Goal: Task Accomplishment & Management: Manage account settings

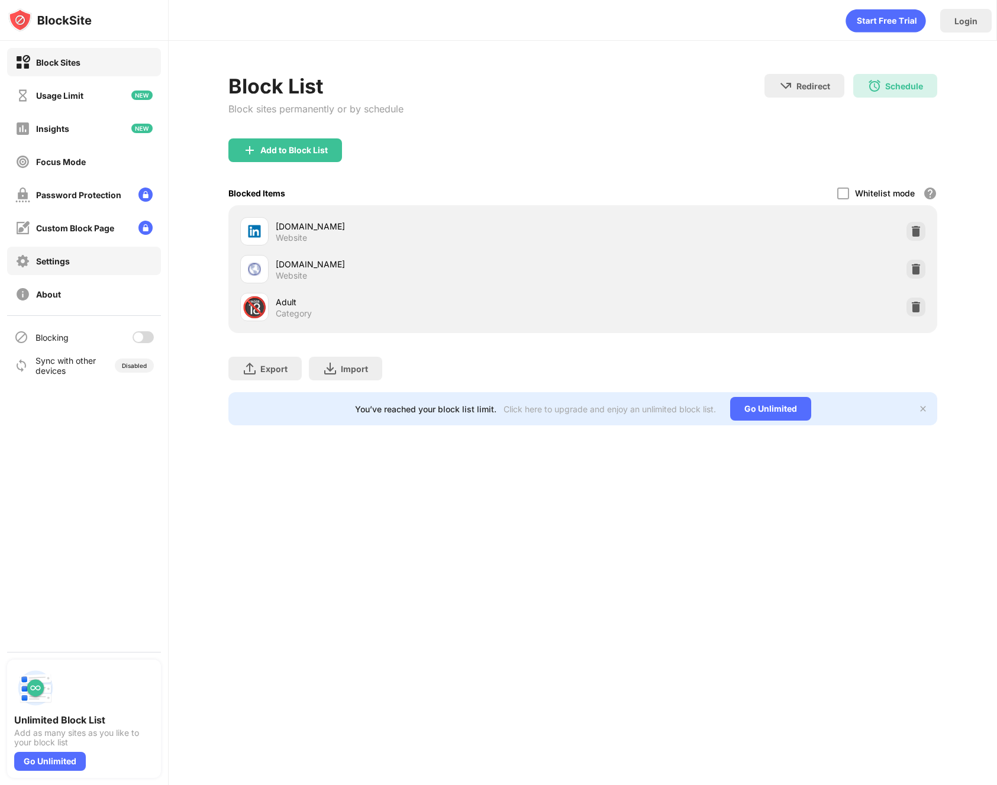
click at [49, 256] on div "Settings" at bounding box center [53, 261] width 34 height 10
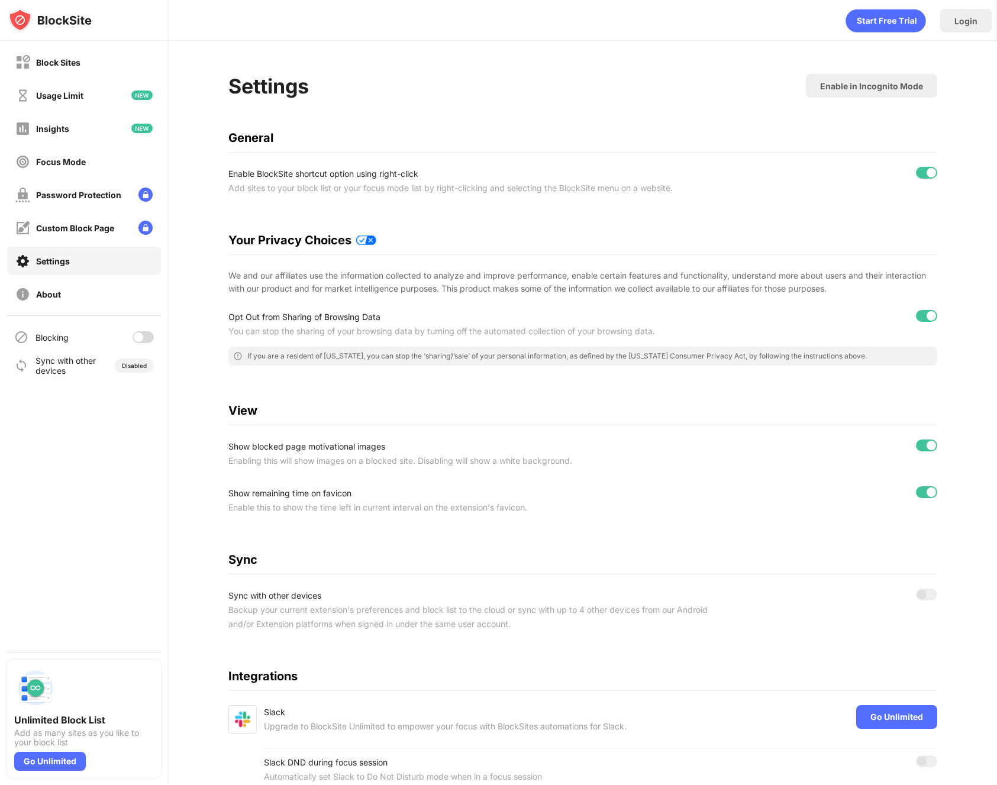
click at [146, 337] on div at bounding box center [143, 337] width 21 height 12
click at [56, 61] on div "Block Sites" at bounding box center [58, 62] width 44 height 10
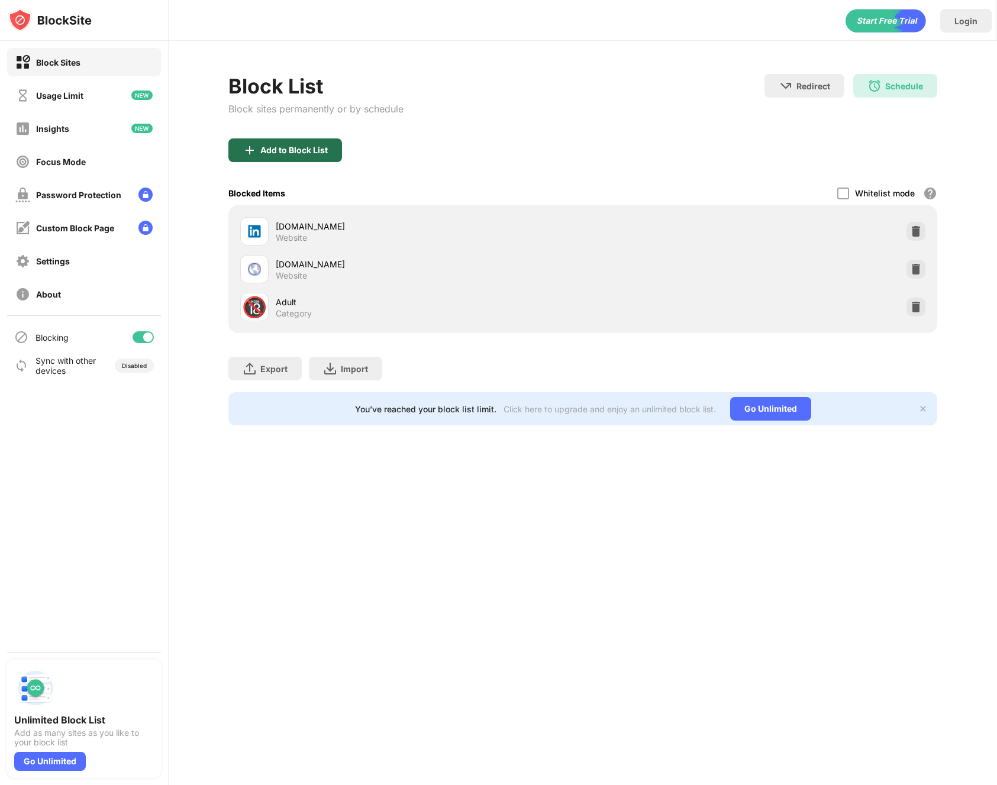
click at [309, 143] on div "Add to Block List" at bounding box center [285, 151] width 114 height 24
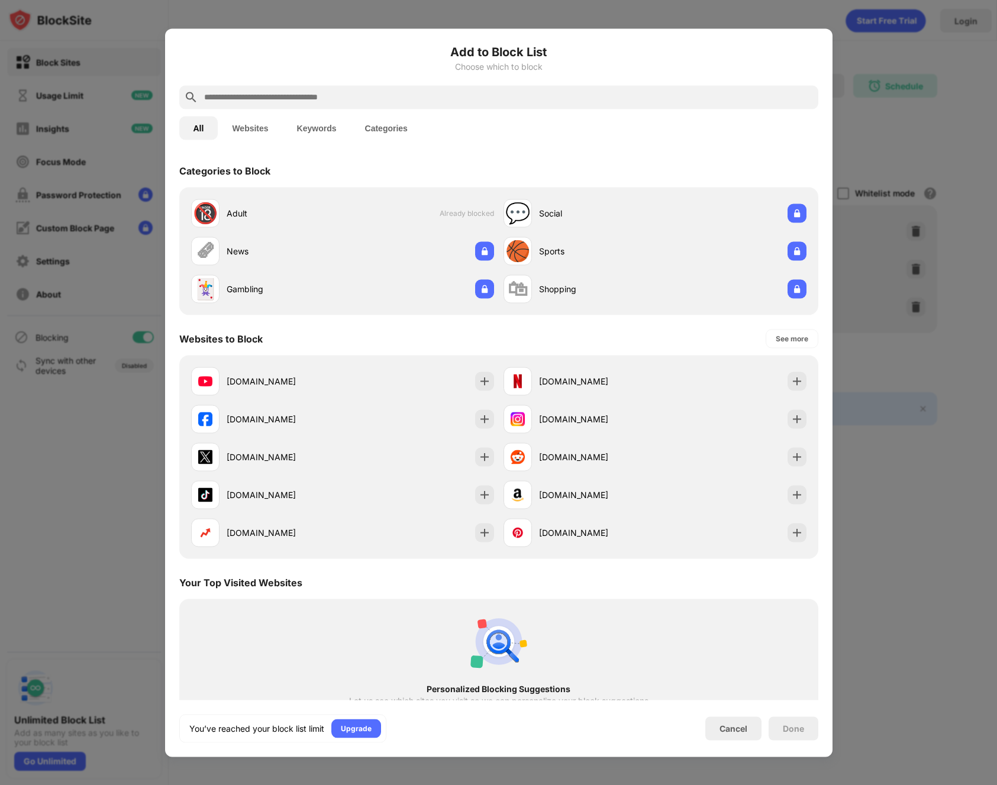
click at [309, 97] on input "text" at bounding box center [508, 97] width 611 height 14
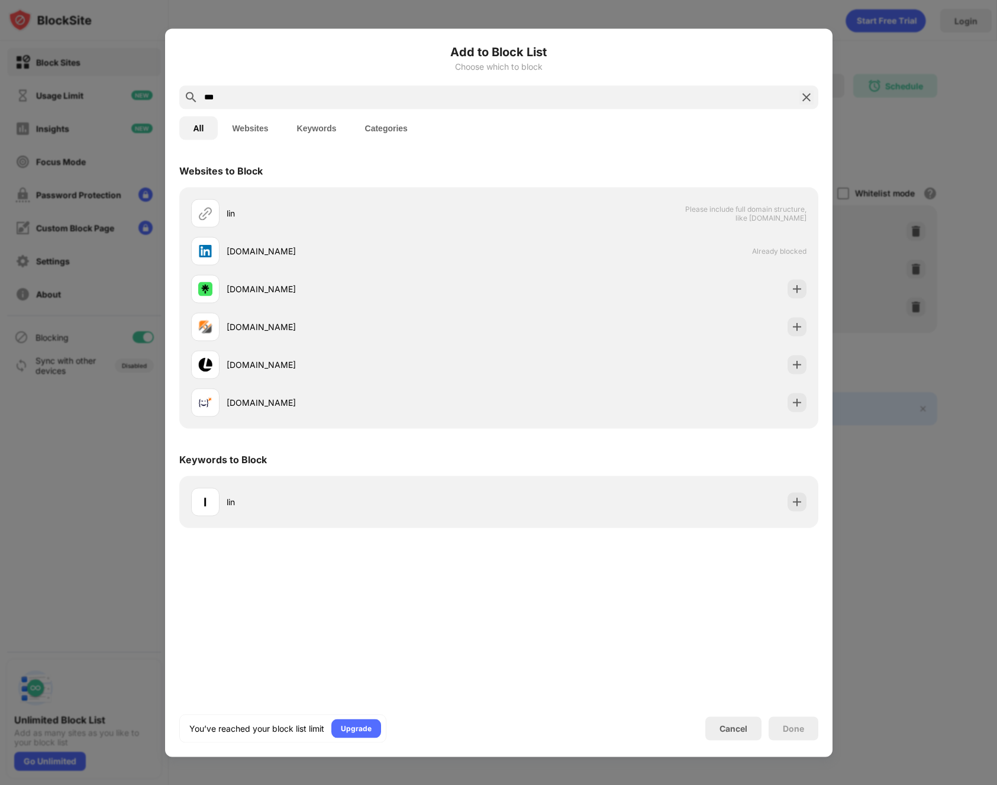
type input "***"
click at [788, 654] on div "Websites to Block lin Please include full domain structure, like [DOMAIN_NAME] …" at bounding box center [499, 427] width 668 height 546
